Goal: Task Accomplishment & Management: Manage account settings

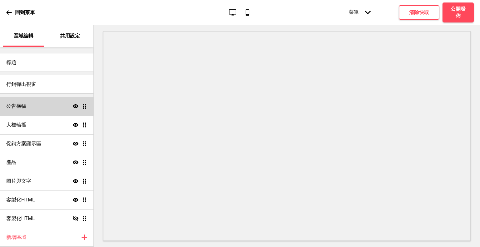
click at [38, 105] on div "公告橫幅 顯示 拖曳" at bounding box center [46, 106] width 93 height 19
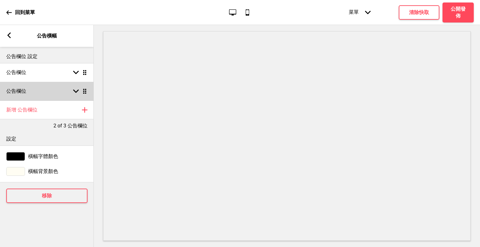
click at [35, 88] on div "公告欄位 箭頭down 拖曳" at bounding box center [47, 91] width 94 height 19
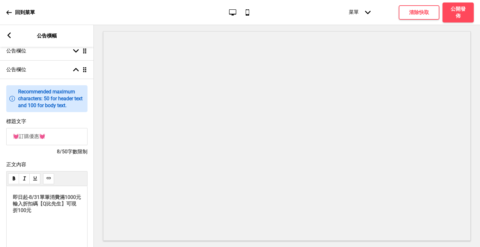
scroll to position [63, 0]
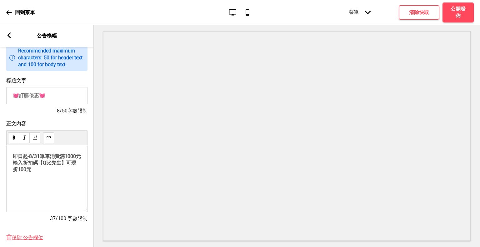
click at [41, 158] on span "即日起-8/31單筆消費滿1000元 輸入折扣碼【Q比先生】可現折100元" at bounding box center [47, 162] width 68 height 19
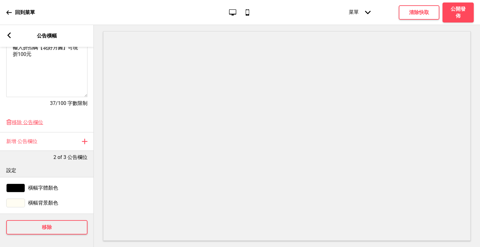
scroll to position [185, 0]
click at [463, 13] on h4 "公開發佈" at bounding box center [458, 13] width 19 height 14
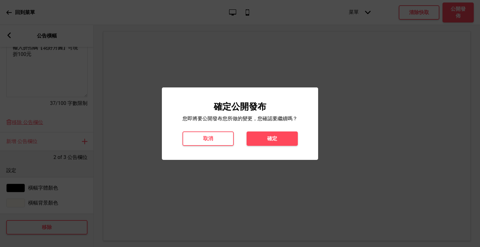
click at [272, 137] on h4 "確定" at bounding box center [272, 138] width 10 height 7
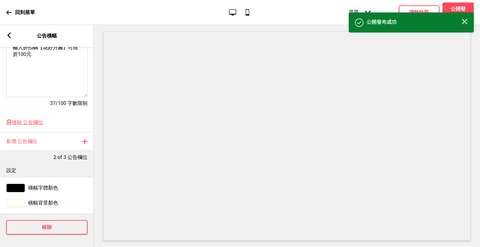
click at [10, 35] on rect at bounding box center [9, 36] width 6 height 6
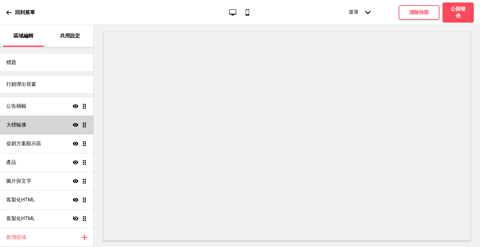
click at [42, 127] on div "大標輪播 顯示 拖曳" at bounding box center [46, 125] width 93 height 19
select select "10000"
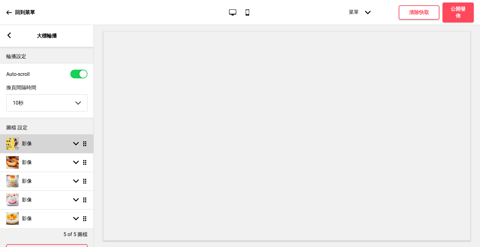
click at [80, 143] on div "箭頭down 拖曳" at bounding box center [79, 144] width 18 height 6
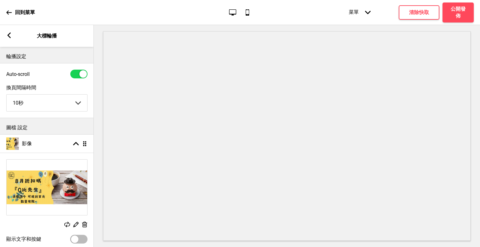
click at [68, 222] on div "替換 編輯 删除" at bounding box center [47, 194] width 94 height 76
click at [67, 227] on rect at bounding box center [67, 225] width 6 height 6
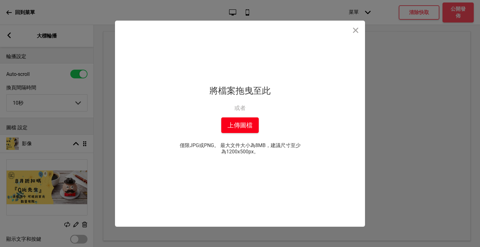
click at [245, 127] on button "上傳圖檔" at bounding box center [240, 126] width 38 height 16
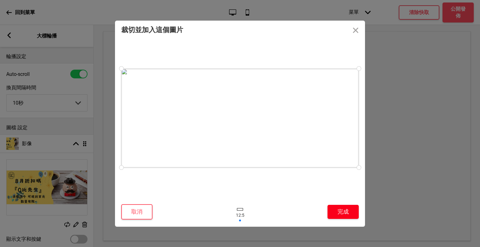
click at [343, 213] on button "完成" at bounding box center [343, 212] width 31 height 14
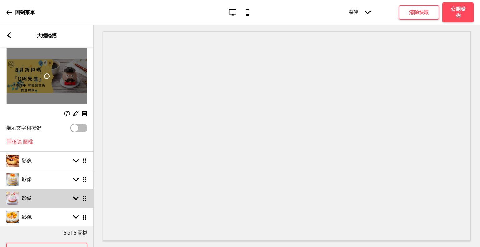
scroll to position [125, 0]
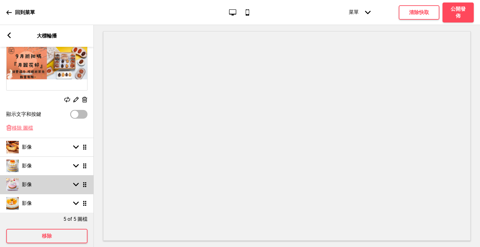
click at [76, 187] on icon at bounding box center [76, 184] width 6 height 3
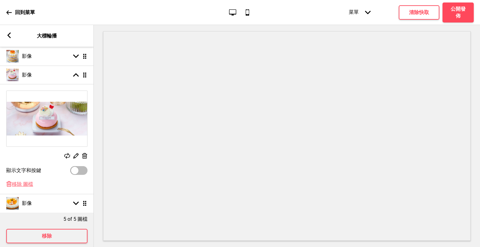
scroll to position [125, 0]
click at [67, 157] on icon at bounding box center [67, 156] width 6 height 6
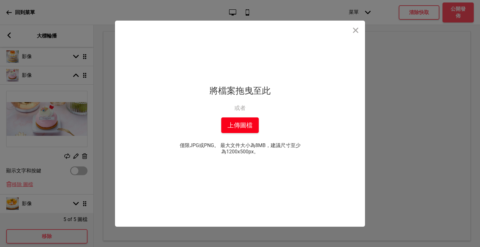
click at [233, 128] on button "上傳圖檔" at bounding box center [240, 126] width 38 height 16
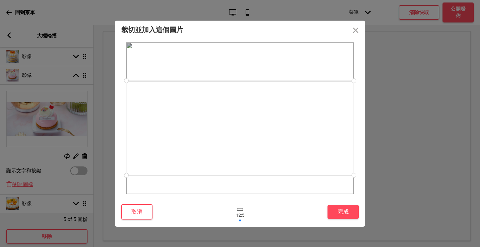
drag, startPoint x: 294, startPoint y: 115, endPoint x: 299, endPoint y: 125, distance: 10.9
click at [299, 125] on div at bounding box center [240, 128] width 228 height 95
click at [346, 211] on button "完成" at bounding box center [343, 212] width 31 height 14
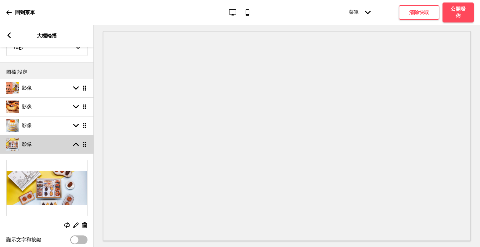
scroll to position [63, 0]
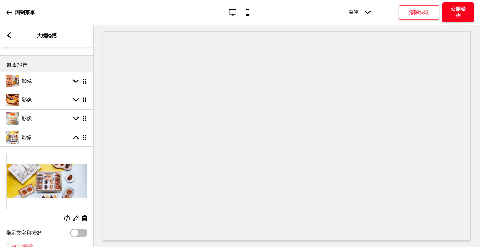
click at [458, 13] on h4 "公開發佈" at bounding box center [458, 13] width 19 height 14
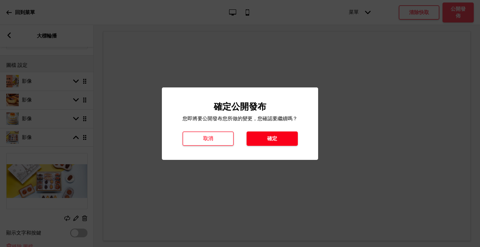
click at [283, 139] on button "確定" at bounding box center [272, 139] width 51 height 14
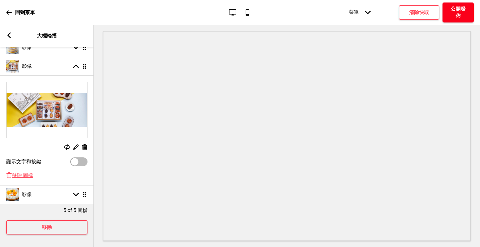
scroll to position [0, 0]
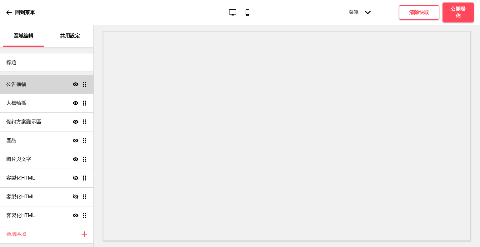
click at [48, 89] on div "公告橫幅 顯示 拖曳" at bounding box center [46, 84] width 93 height 19
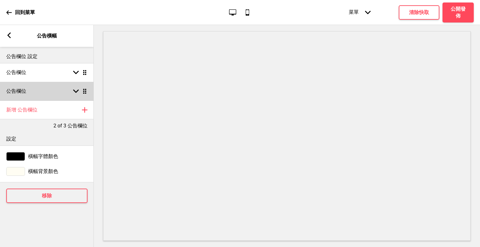
click at [42, 90] on div "公告欄位 箭頭down 拖曳" at bounding box center [47, 91] width 94 height 19
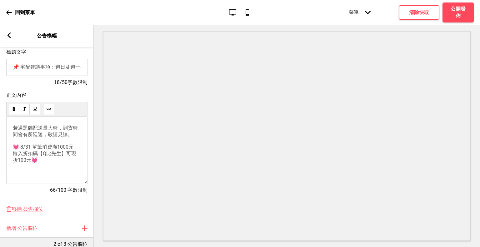
scroll to position [94, 0]
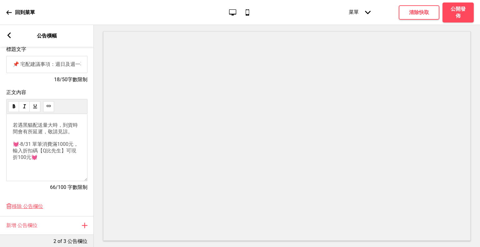
click at [29, 148] on span "若遇黑貓配送量大時，到貨時間會有所延遲，敬請見諒。 💓-8/31 單筆消費滿1000元，輸入折扣碼【Q比先生】可現折100元💓" at bounding box center [46, 141] width 66 height 38
click at [31, 148] on span "若遇黑貓配送量大時，到貨時間會有所延遲，敬請見諒。 💓-8/31 單筆消費滿1000元，輸入折扣碼【Q比先生】可現折100元💓" at bounding box center [46, 141] width 66 height 38
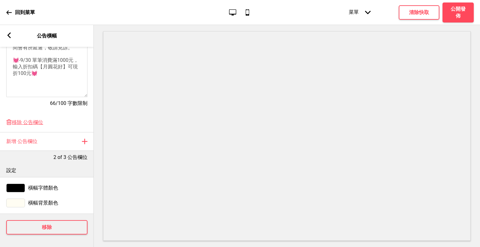
scroll to position [185, 0]
click at [456, 11] on h4 "公開發佈" at bounding box center [458, 13] width 19 height 14
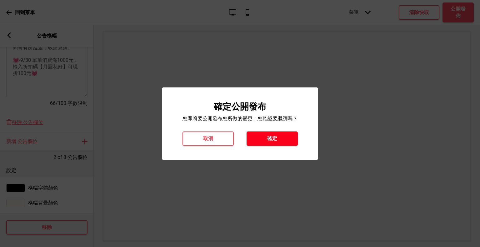
click at [289, 139] on button "確定" at bounding box center [272, 139] width 51 height 14
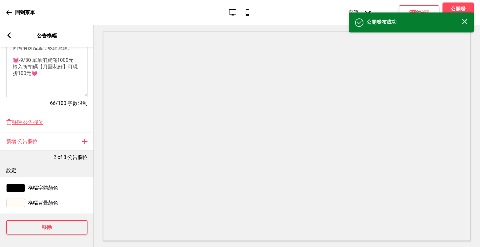
click at [11, 39] on div "箭頭left" at bounding box center [9, 36] width 6 height 7
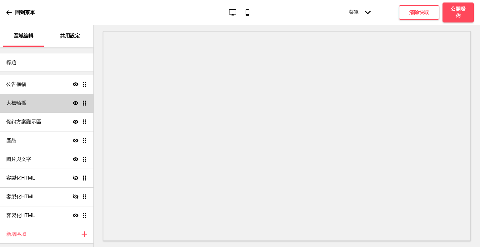
click at [36, 105] on div "大標輪播 顯示 拖曳" at bounding box center [46, 103] width 93 height 19
select select "10000"
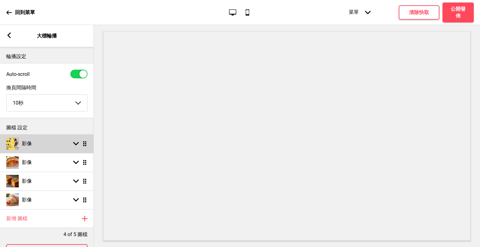
click at [75, 142] on rect at bounding box center [76, 144] width 6 height 6
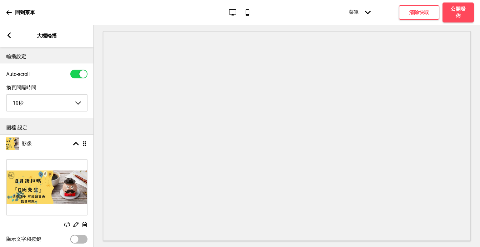
click at [68, 228] on rect at bounding box center [67, 225] width 6 height 6
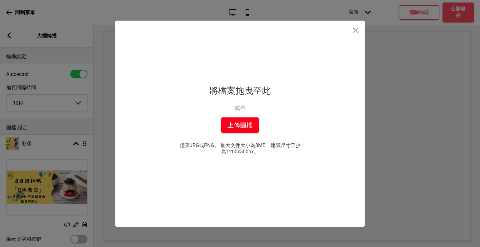
click at [241, 130] on button "上傳圖檔" at bounding box center [240, 126] width 38 height 16
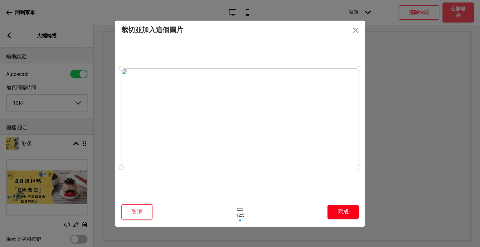
click at [351, 212] on button "完成" at bounding box center [343, 212] width 31 height 14
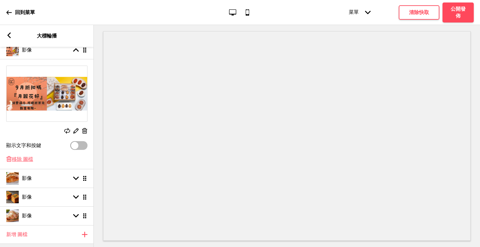
scroll to position [139, 0]
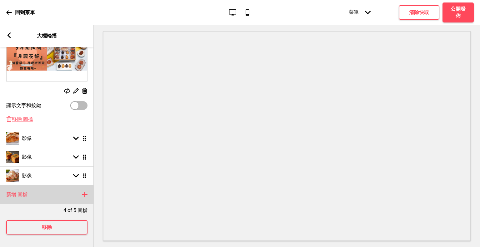
click at [22, 191] on h4 "新增 圖檔" at bounding box center [16, 194] width 21 height 7
click at [76, 192] on rect at bounding box center [76, 195] width 6 height 6
select select "right"
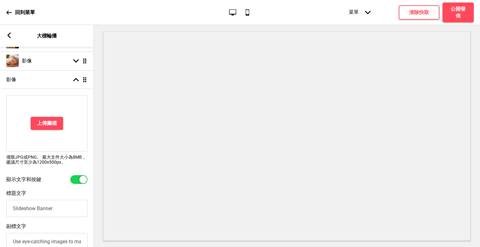
scroll to position [139, 0]
click at [52, 126] on h4 "上傳圖檔" at bounding box center [47, 123] width 20 height 7
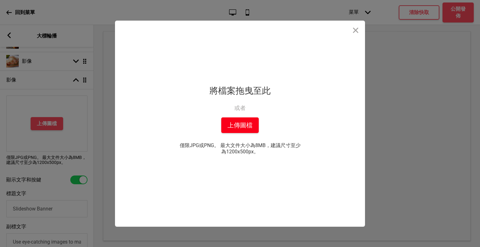
click at [243, 130] on button "上傳圖檔" at bounding box center [240, 126] width 38 height 16
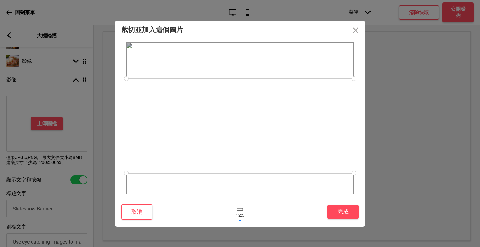
drag, startPoint x: 283, startPoint y: 140, endPoint x: 283, endPoint y: 148, distance: 7.8
click at [283, 148] on div at bounding box center [240, 126] width 228 height 95
click at [353, 213] on button "完成" at bounding box center [343, 212] width 31 height 14
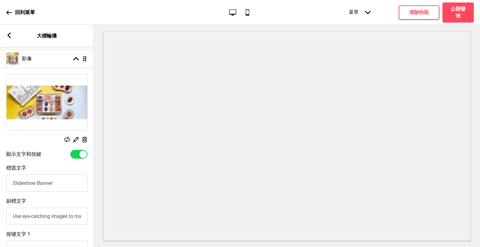
scroll to position [170, 0]
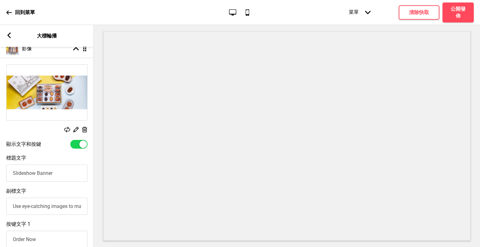
click at [80, 146] on div at bounding box center [83, 145] width 8 height 8
checkbox input "false"
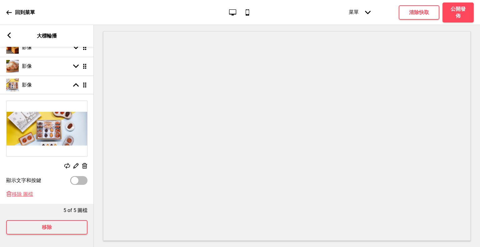
scroll to position [139, 0]
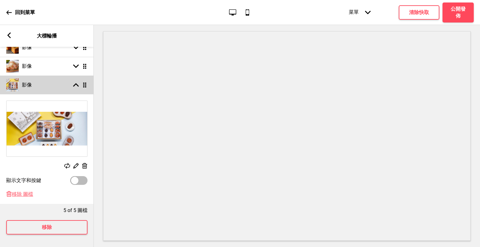
click at [75, 82] on rect at bounding box center [76, 85] width 6 height 6
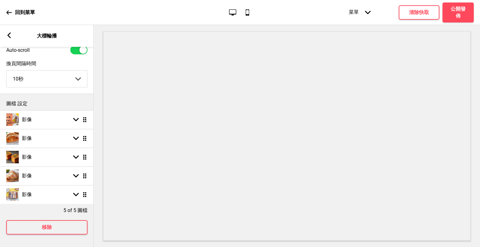
scroll to position [29, 0]
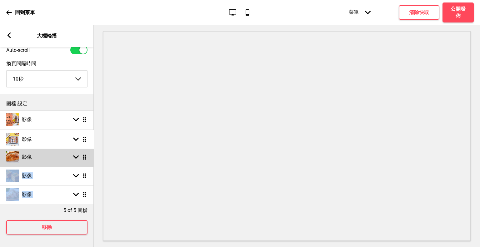
drag, startPoint x: 85, startPoint y: 190, endPoint x: 83, endPoint y: 139, distance: 51.0
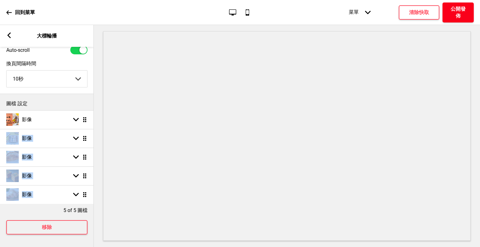
click at [467, 8] on h4 "公開發佈" at bounding box center [458, 13] width 19 height 14
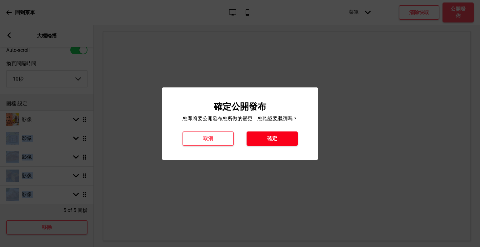
click at [260, 132] on button "確定" at bounding box center [272, 139] width 51 height 14
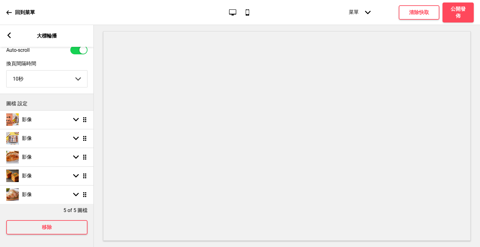
click at [9, 34] on icon at bounding box center [9, 36] width 3 height 6
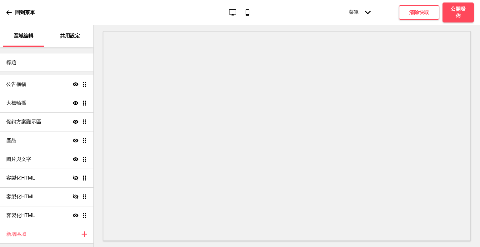
click at [16, 11] on p "回到菜單" at bounding box center [25, 12] width 20 height 7
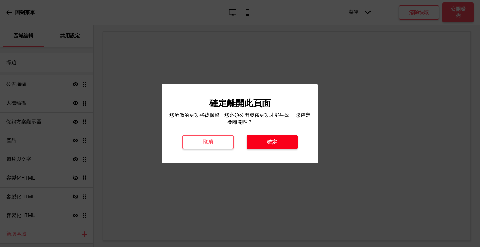
click at [278, 136] on button "確定" at bounding box center [272, 142] width 51 height 14
